Goal: Information Seeking & Learning: Learn about a topic

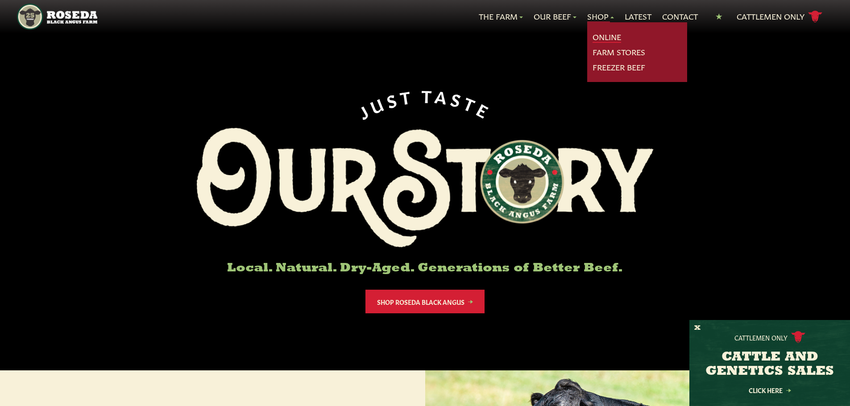
click at [603, 35] on link "Online" at bounding box center [606, 37] width 29 height 12
click at [610, 50] on link "Farm Stores" at bounding box center [618, 52] width 53 height 12
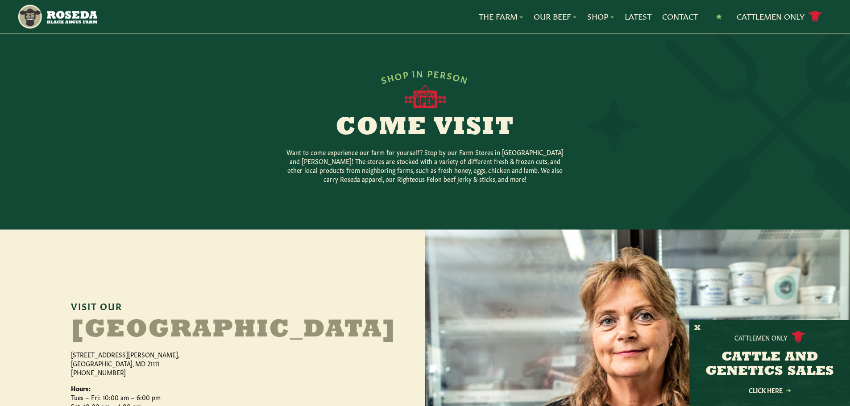
scroll to position [45, 0]
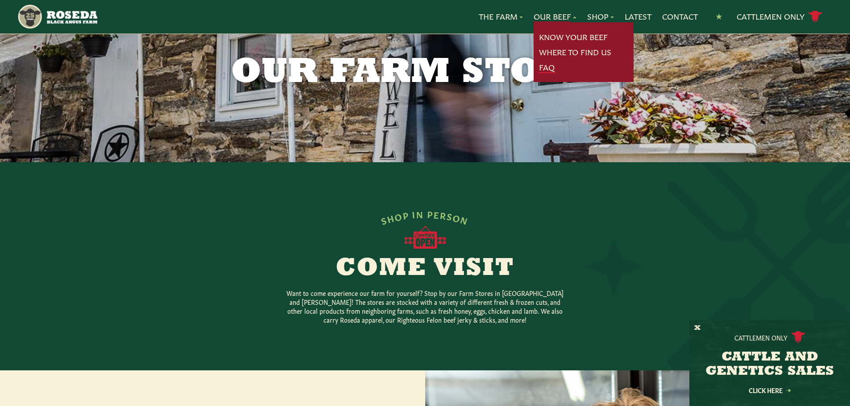
click at [547, 66] on link "FAQ" at bounding box center [547, 68] width 16 height 12
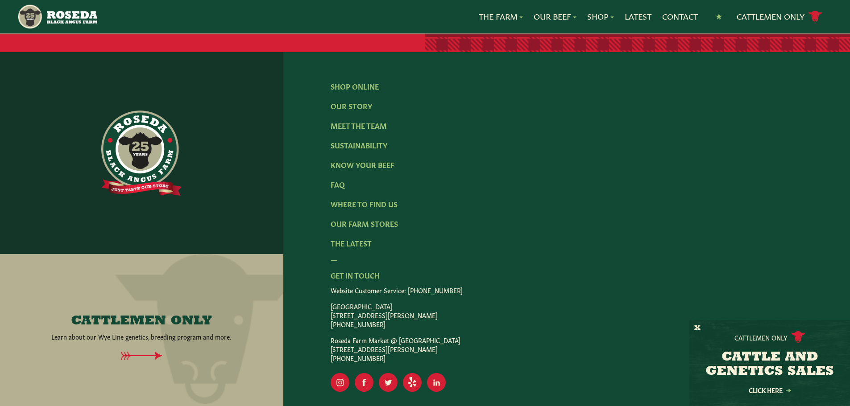
scroll to position [1472, 0]
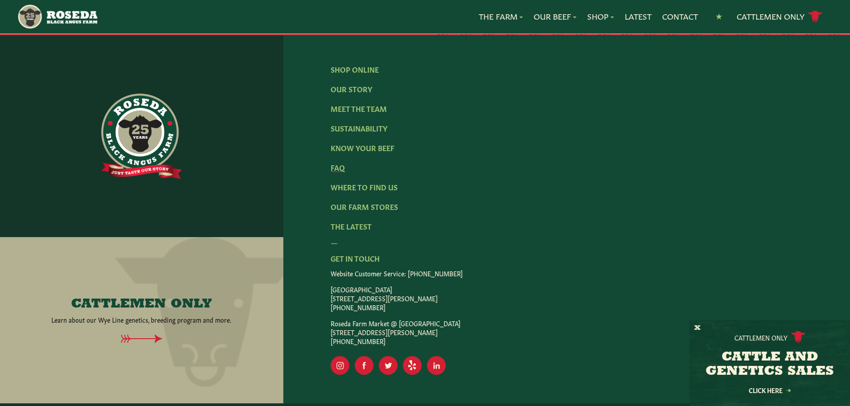
click at [336, 162] on link "FAQ" at bounding box center [338, 167] width 14 height 10
